Goal: Navigation & Orientation: Go to known website

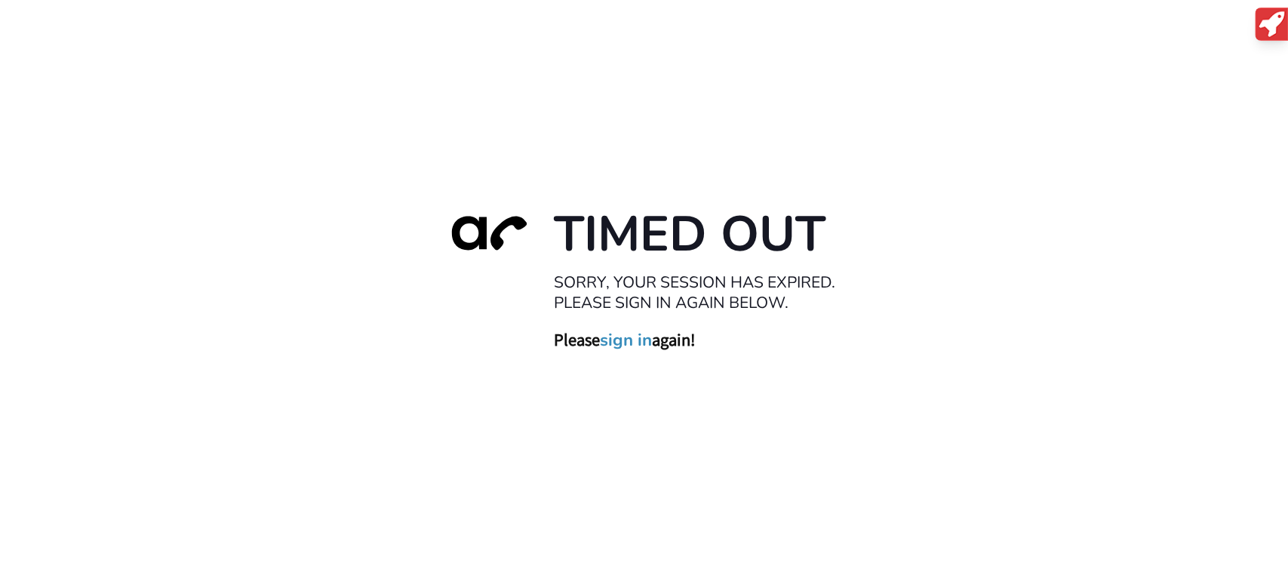
click at [620, 336] on link "sign in" at bounding box center [626, 340] width 52 height 21
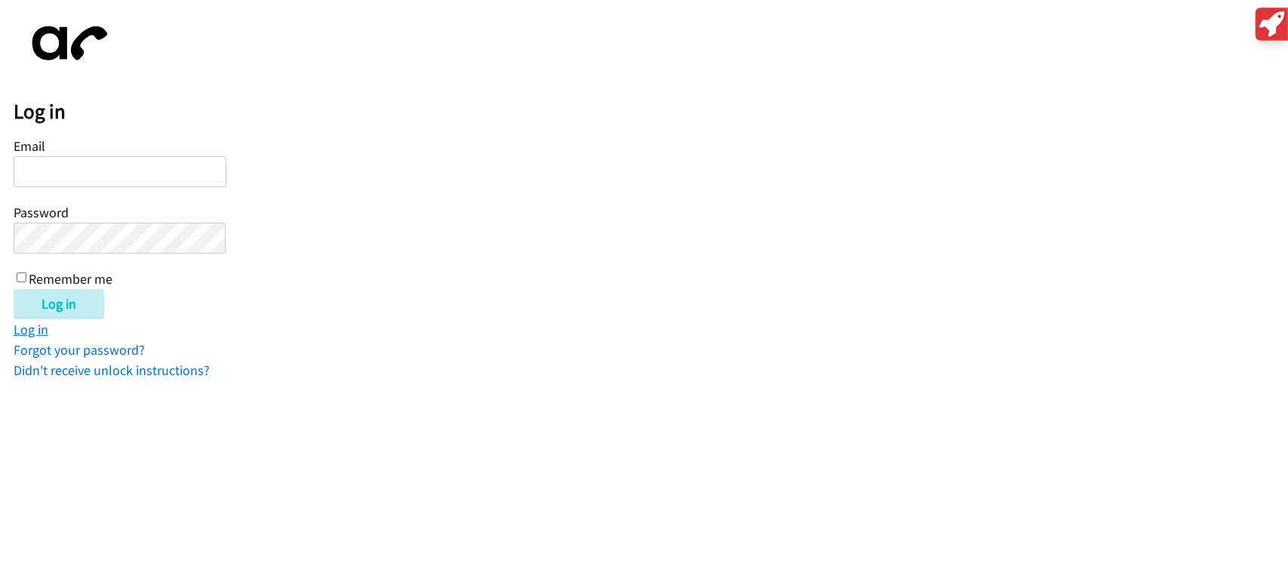
click at [30, 326] on link "Log in" at bounding box center [31, 329] width 35 height 17
click at [67, 167] on input "Email" at bounding box center [120, 171] width 213 height 31
type input "tina.askosca@directit.com"
click at [14, 289] on input "Log in" at bounding box center [59, 304] width 91 height 30
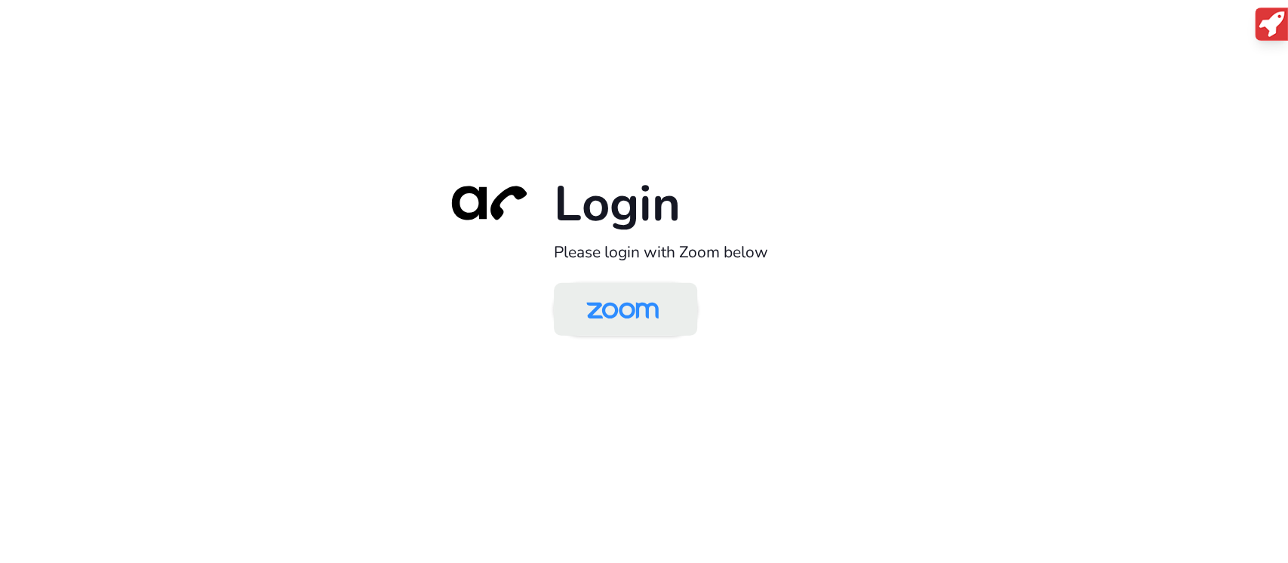
click at [628, 305] on img at bounding box center [622, 310] width 104 height 49
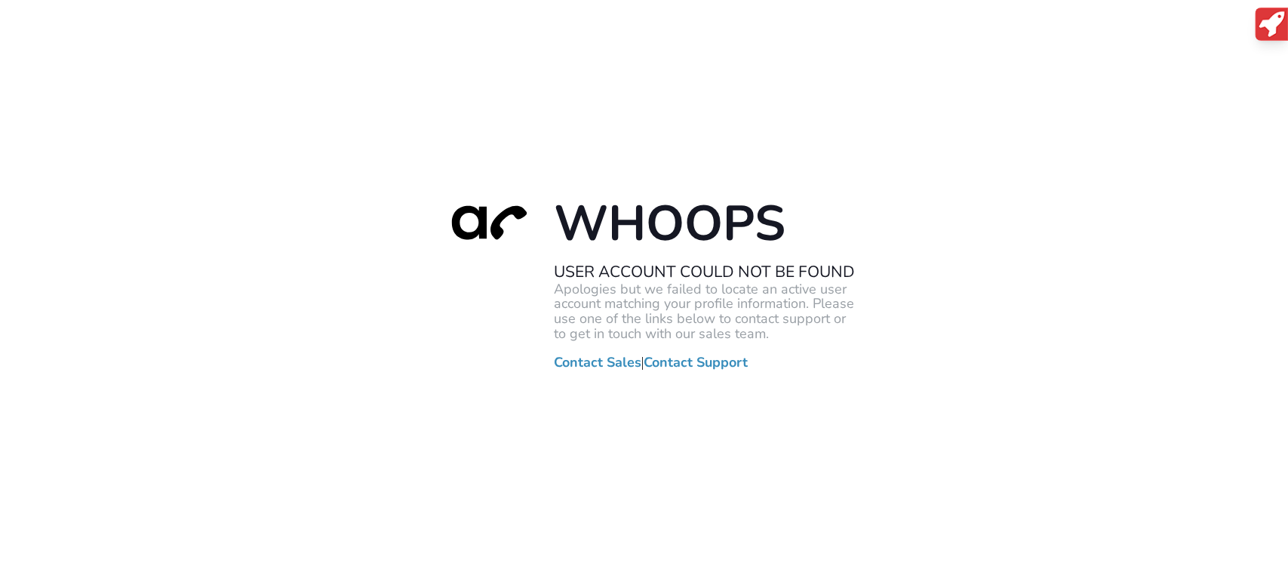
click at [144, 153] on div "Whoops User Account Could Not Be Found Apologies but we failed to locate an act…" at bounding box center [644, 281] width 1288 height 563
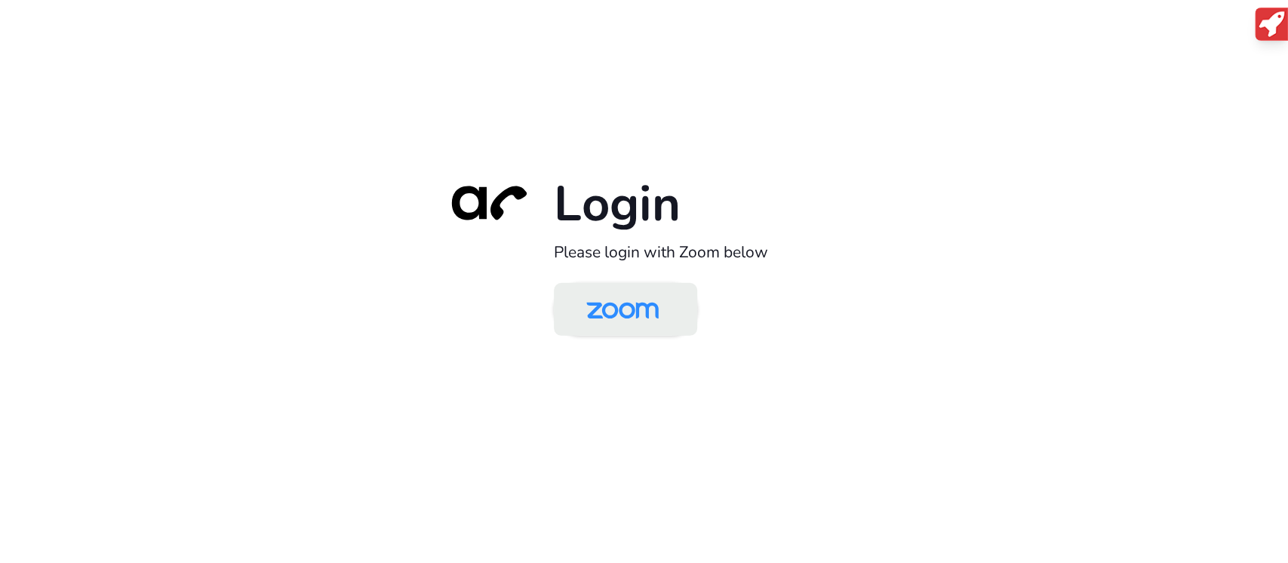
click at [616, 308] on img at bounding box center [622, 310] width 104 height 49
